Goal: Task Accomplishment & Management: Manage account settings

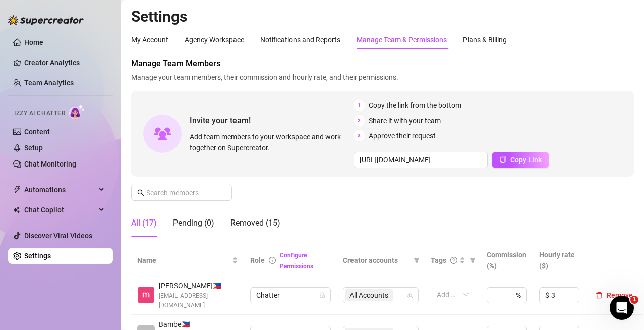
scroll to position [50, 0]
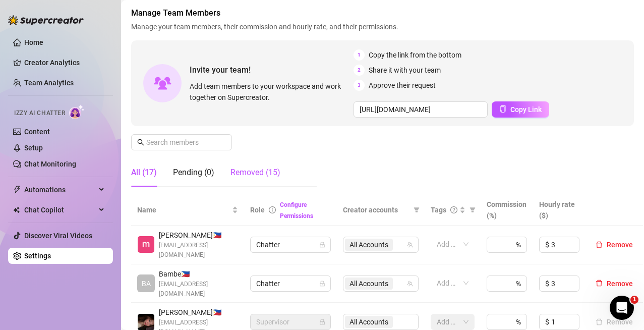
drag, startPoint x: 253, startPoint y: 171, endPoint x: 365, endPoint y: 171, distance: 112.4
click at [253, 171] on div "Removed (15)" at bounding box center [255, 172] width 50 height 12
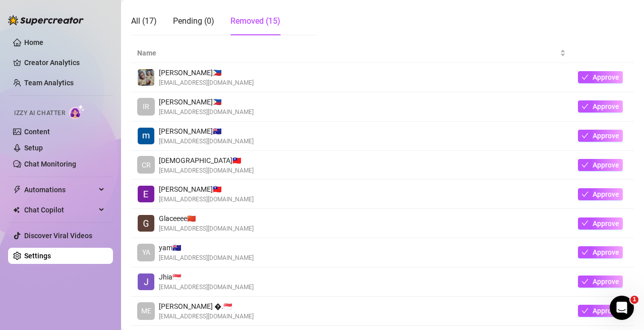
scroll to position [302, 0]
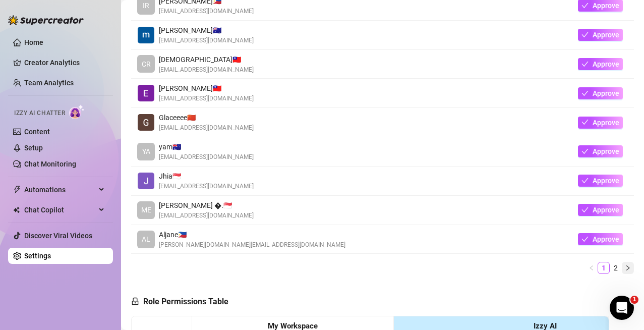
click at [626, 267] on icon "right" at bounding box center [627, 267] width 3 height 5
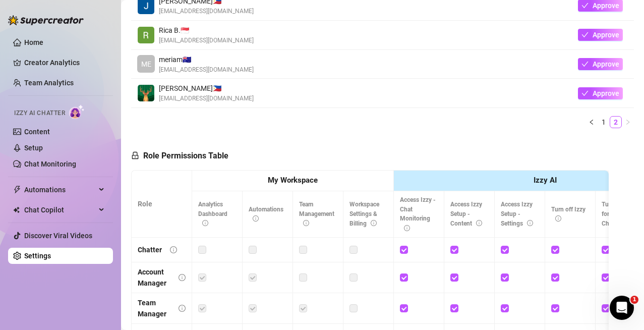
scroll to position [202, 0]
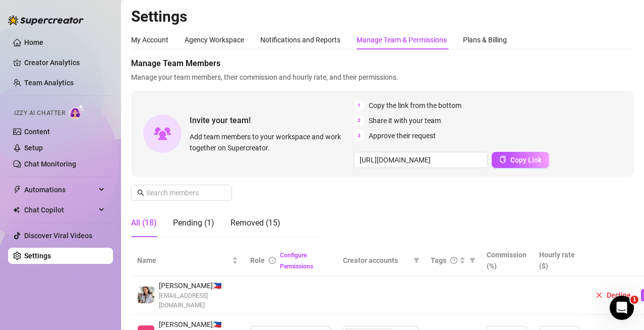
scroll to position [50, 0]
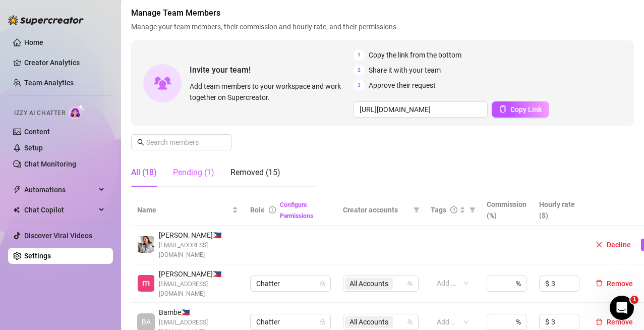
click at [208, 180] on div "Pending (1)" at bounding box center [193, 172] width 41 height 28
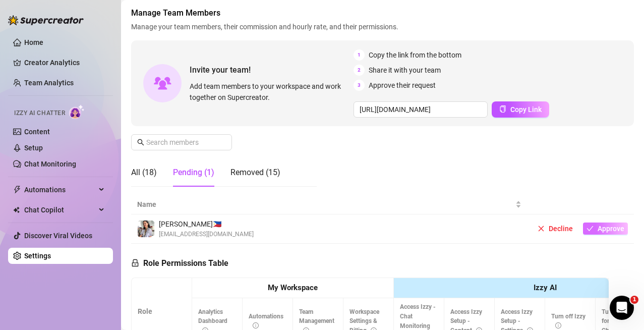
click at [598, 225] on span "Approve" at bounding box center [610, 228] width 27 height 8
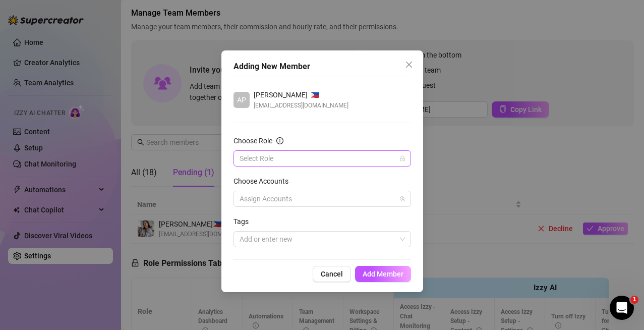
click at [402, 158] on icon "lock" at bounding box center [402, 158] width 6 height 6
click at [310, 160] on input "Choose Role" at bounding box center [317, 158] width 156 height 15
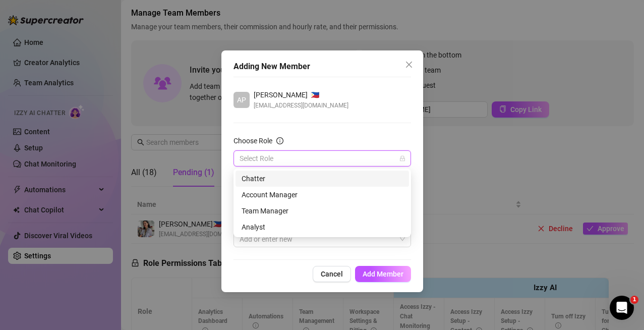
click at [277, 179] on div "Chatter" at bounding box center [321, 178] width 161 height 11
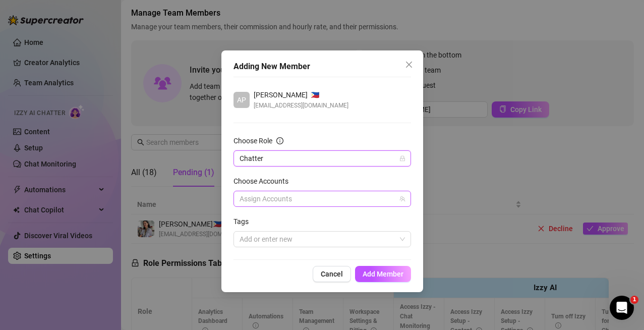
click at [400, 201] on icon "team" at bounding box center [402, 199] width 6 height 6
click at [275, 197] on div at bounding box center [316, 199] width 163 height 14
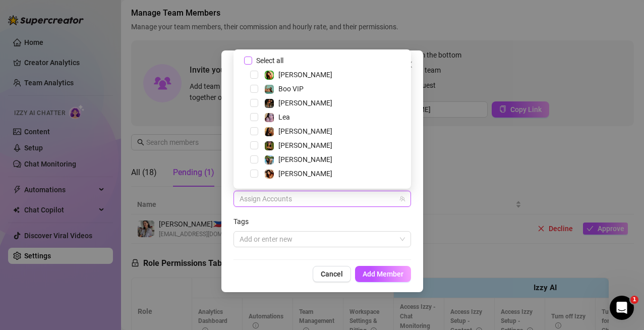
click at [248, 63] on input "Select all" at bounding box center [247, 59] width 7 height 7
checkbox input "true"
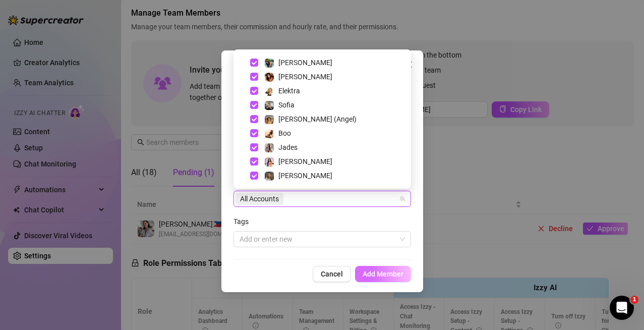
click at [379, 269] on button "Add Member" at bounding box center [383, 274] width 56 height 16
